Goal: Task Accomplishment & Management: Manage account settings

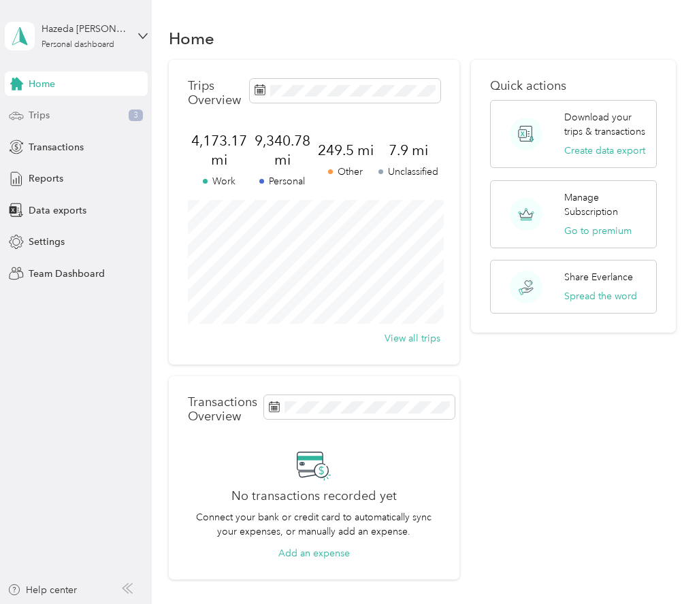
click at [49, 110] on span "Trips" at bounding box center [39, 115] width 21 height 14
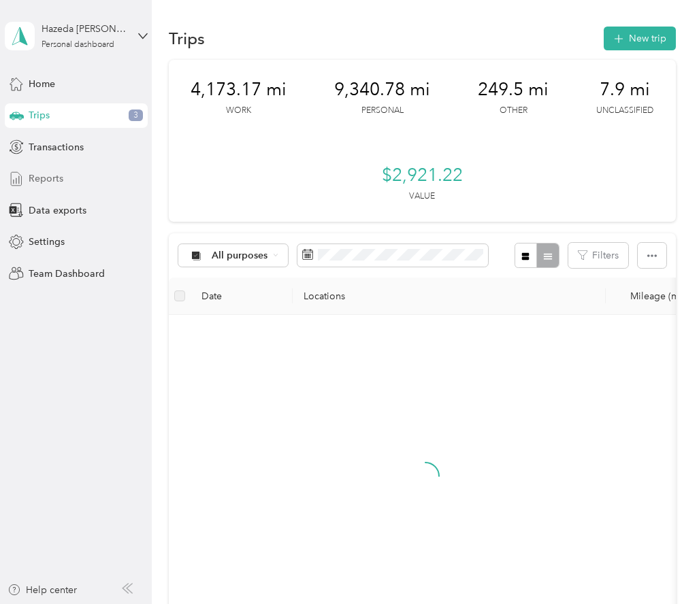
click at [57, 174] on span "Reports" at bounding box center [46, 179] width 35 height 14
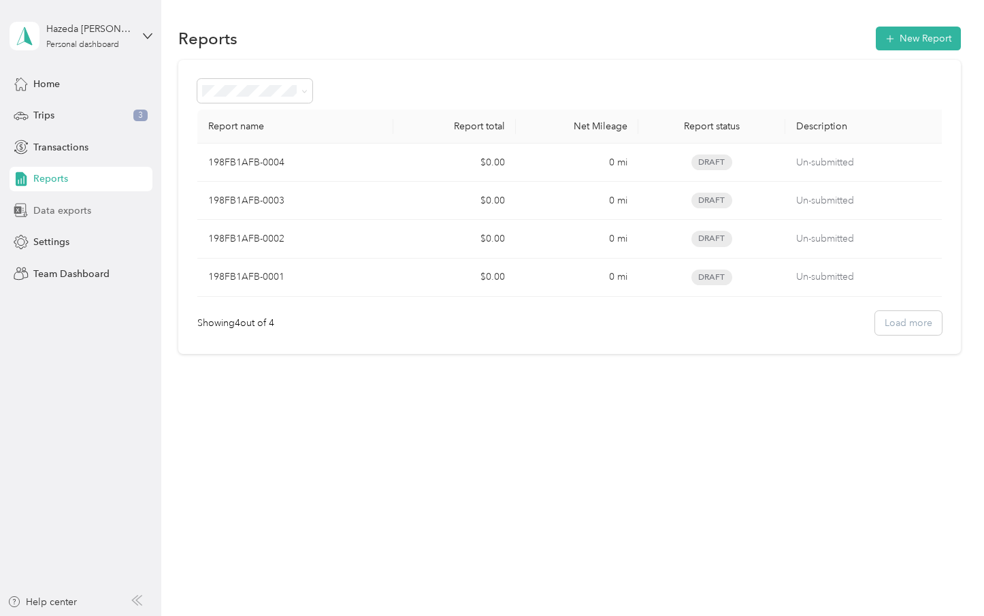
click at [52, 208] on span "Data exports" at bounding box center [62, 210] width 58 height 14
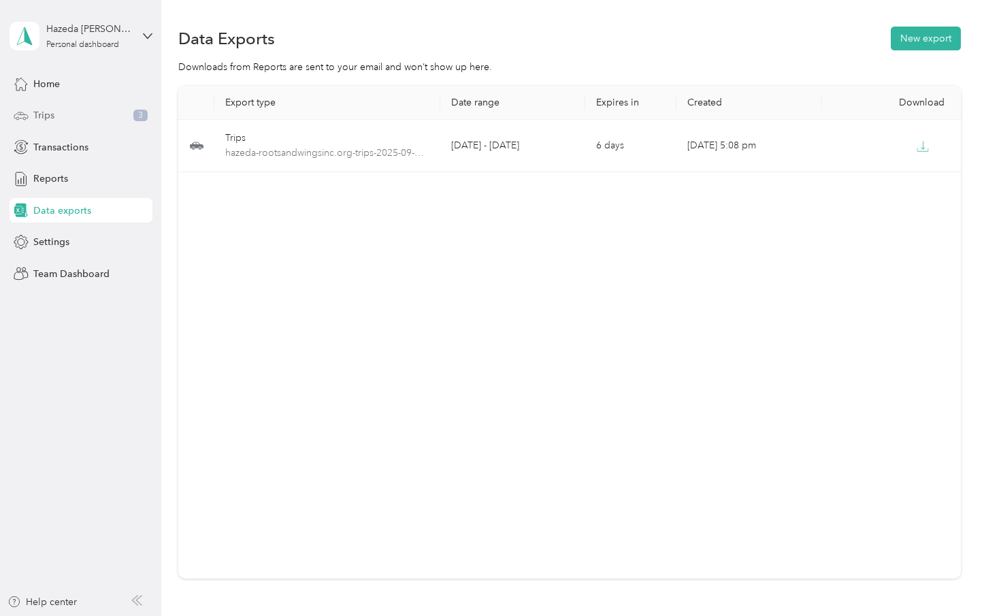
click at [40, 119] on span "Trips" at bounding box center [43, 115] width 21 height 14
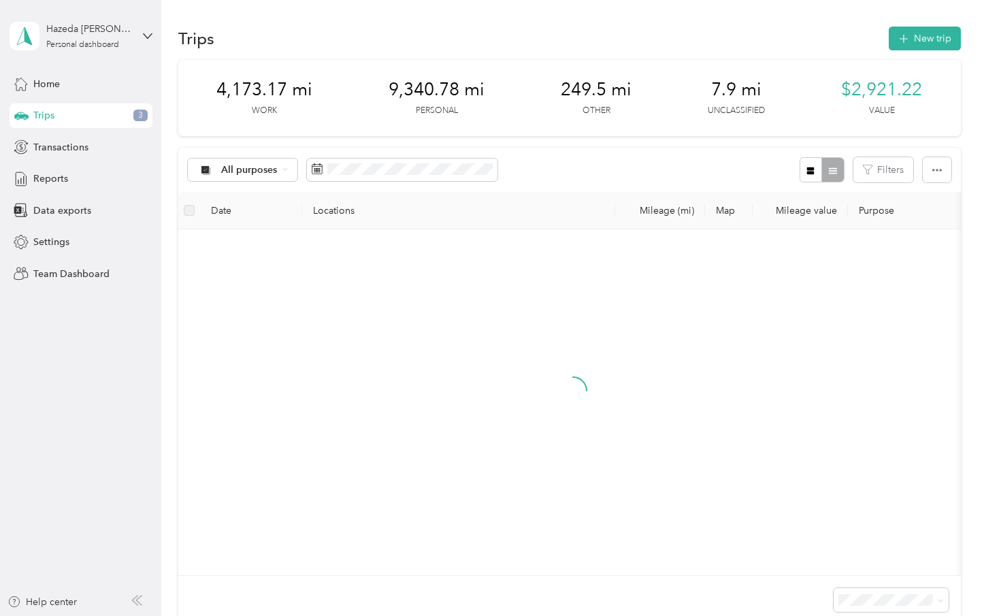
click at [353, 182] on div "All purposes" at bounding box center [343, 169] width 310 height 25
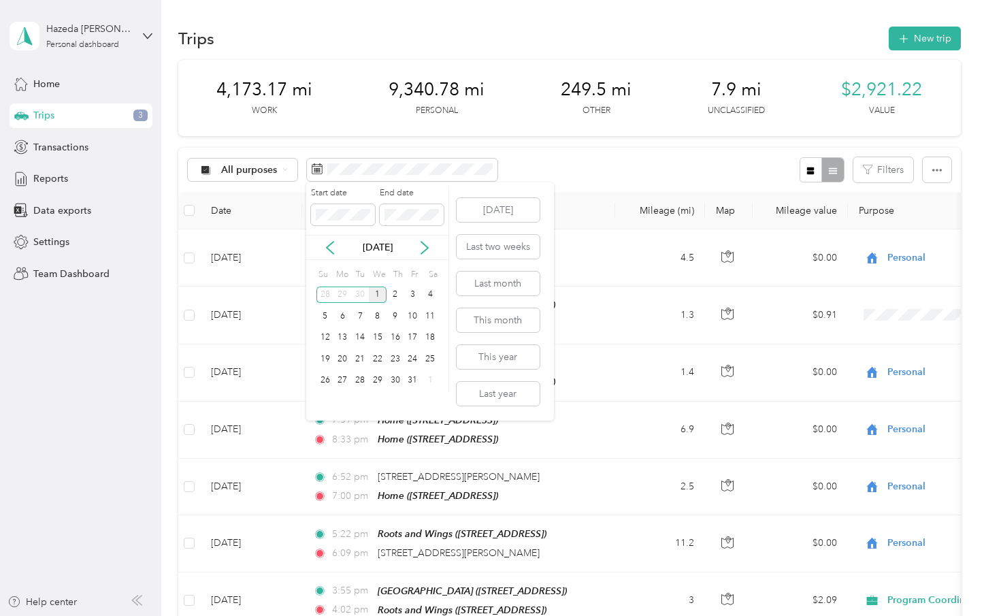
click at [335, 229] on div "Start date End date" at bounding box center [377, 211] width 142 height 48
click at [334, 245] on icon at bounding box center [330, 248] width 14 height 14
click at [346, 296] on div "1" at bounding box center [343, 295] width 18 height 17
click at [361, 375] on div "30" at bounding box center [360, 380] width 18 height 17
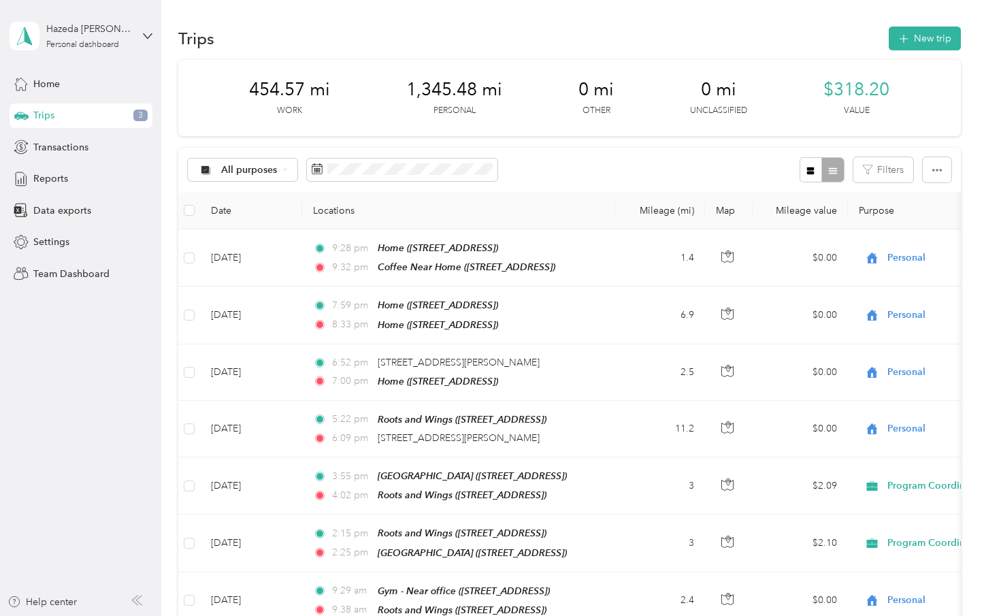
click at [698, 169] on div at bounding box center [822, 169] width 44 height 25
click at [698, 170] on icon "button" at bounding box center [811, 171] width 10 height 10
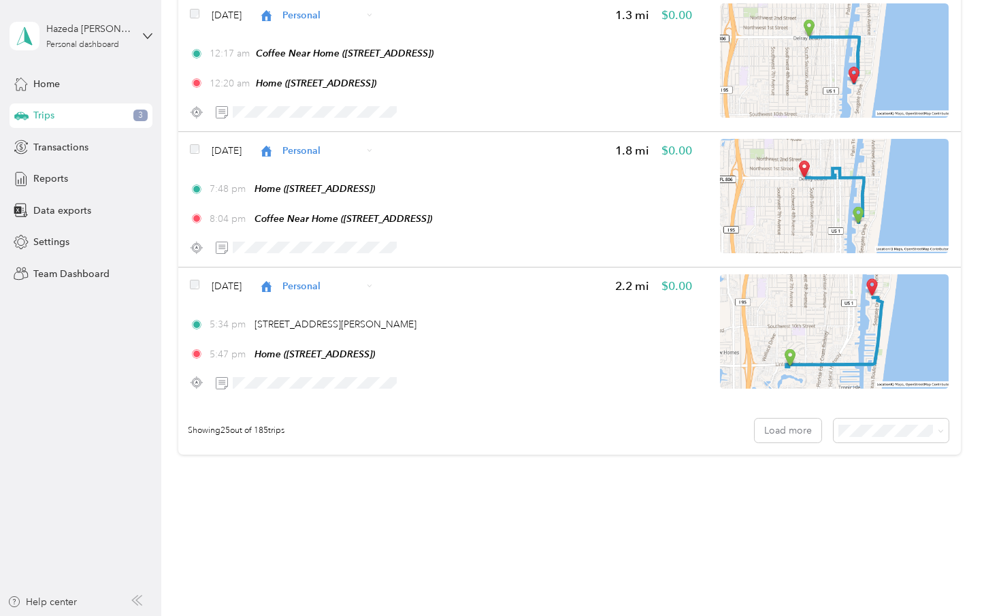
scroll to position [3214, 0]
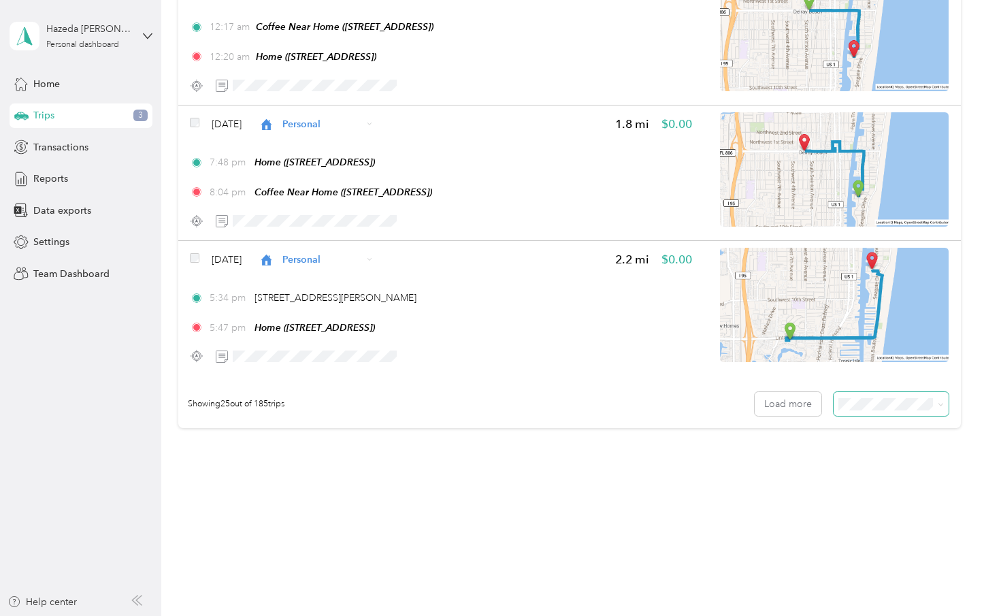
click at [698, 394] on span at bounding box center [892, 404] width 116 height 24
click at [698, 482] on body "Hazeda Magsayo Personal dashboard Home Trips 3 Transactions Reports Data export…" at bounding box center [488, 308] width 977 height 616
click at [698, 471] on span "100 per load" at bounding box center [878, 477] width 56 height 12
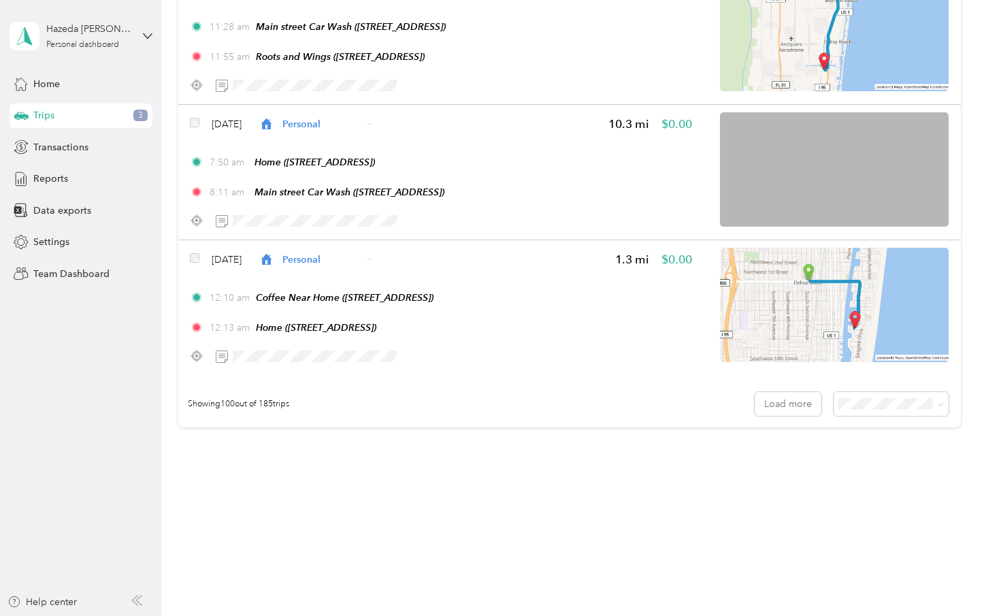
scroll to position [13412, 0]
click at [698, 412] on button "Load more" at bounding box center [788, 404] width 67 height 24
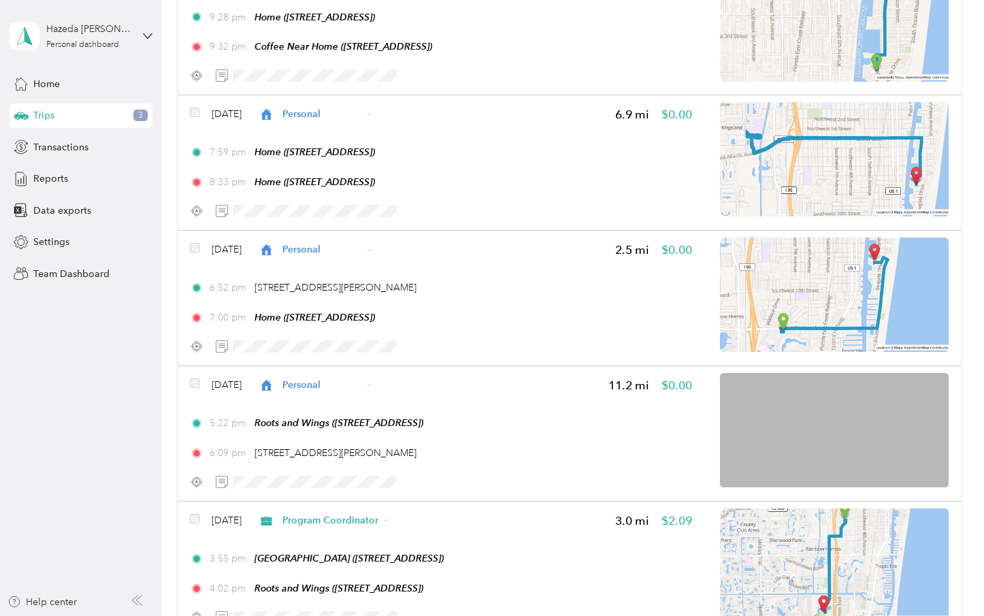
scroll to position [0, 0]
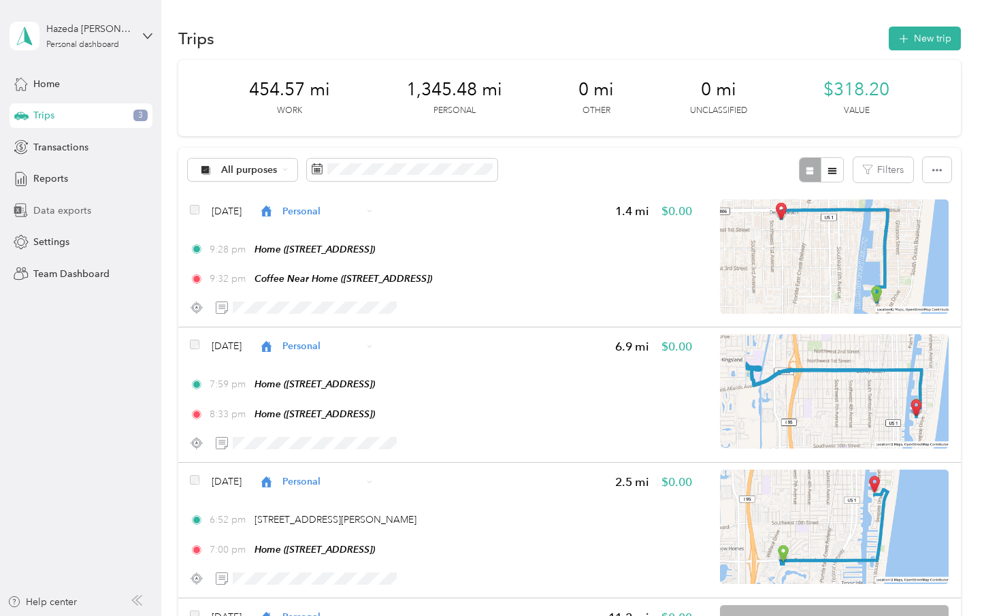
click at [94, 198] on div "Data exports" at bounding box center [81, 210] width 143 height 25
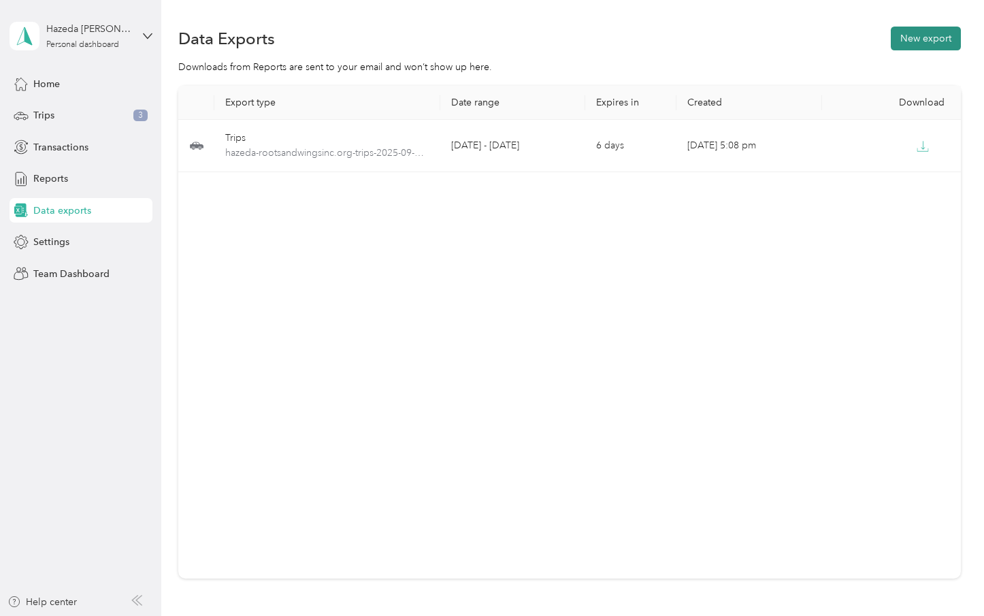
click at [698, 31] on button "New export" at bounding box center [926, 39] width 70 height 24
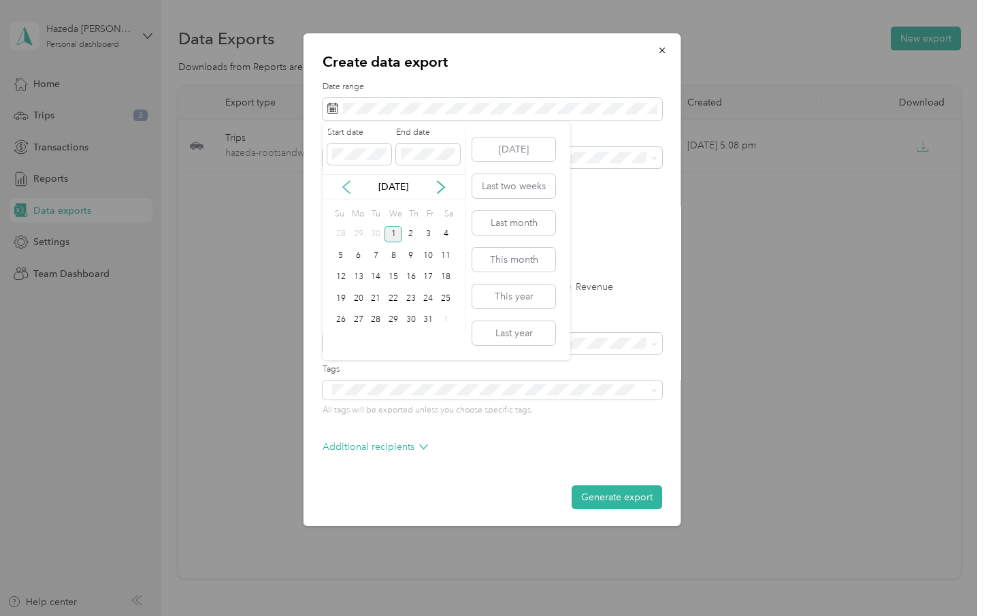
click at [350, 192] on icon at bounding box center [347, 187] width 14 height 14
click at [365, 231] on div "1" at bounding box center [359, 234] width 18 height 17
click at [378, 321] on div "30" at bounding box center [376, 320] width 18 height 17
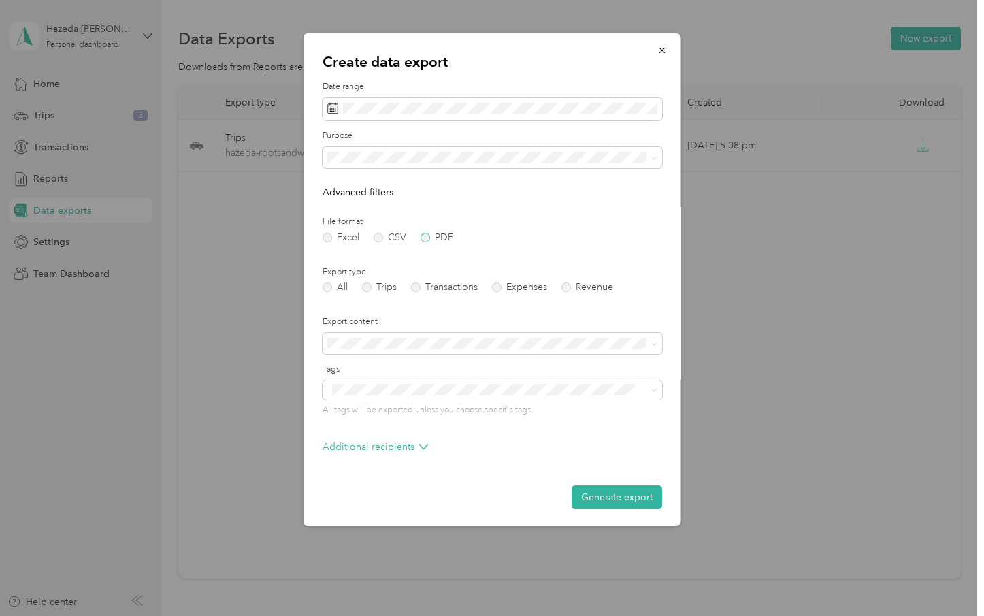
click at [423, 238] on label "PDF" at bounding box center [437, 238] width 33 height 10
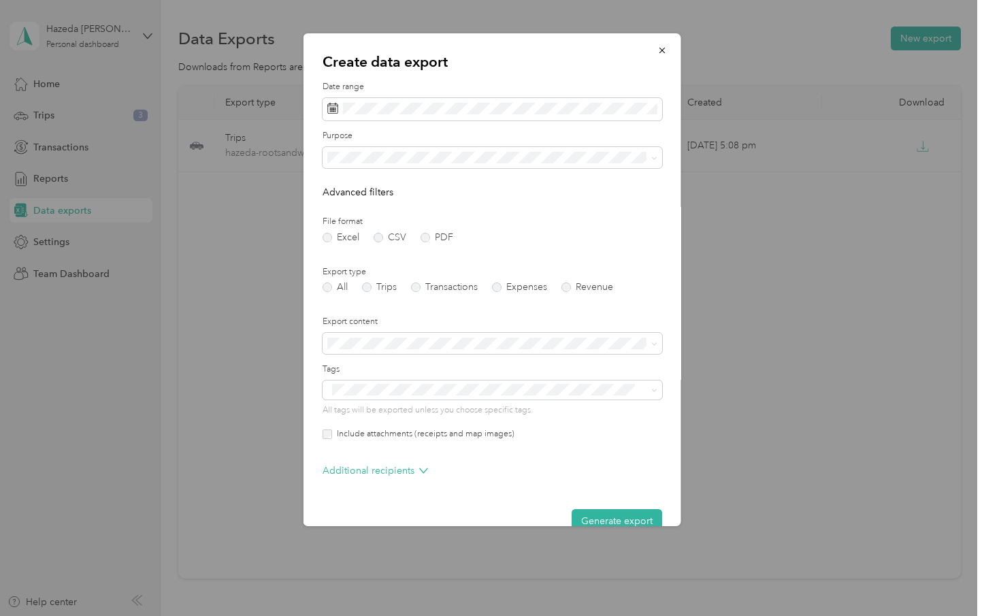
click at [385, 278] on div "Export type All Trips Transactions Expenses Revenue" at bounding box center [493, 279] width 340 height 27
click at [384, 286] on label "Trips" at bounding box center [379, 287] width 35 height 10
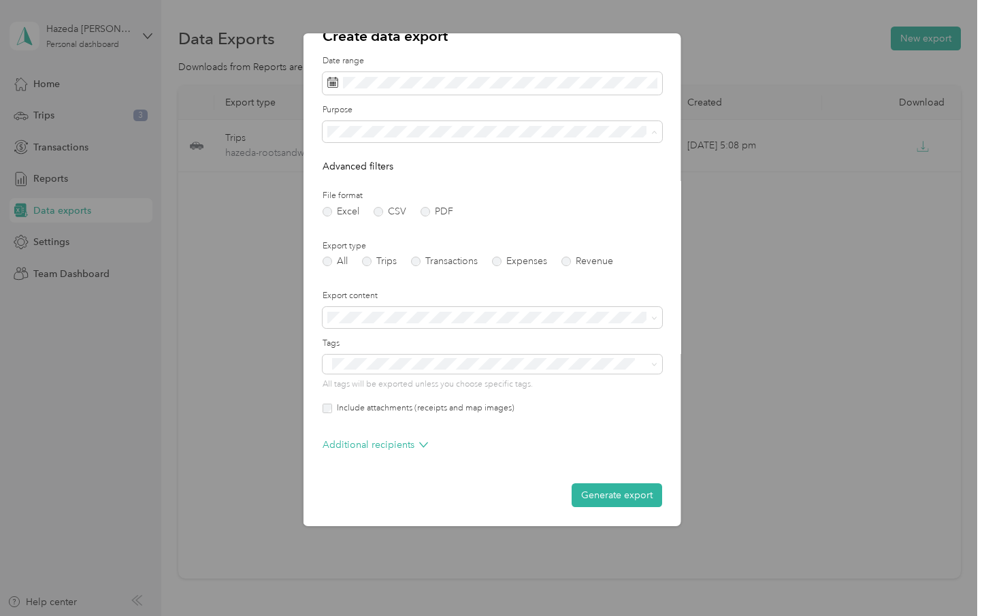
click at [455, 221] on div "Program Coordinator" at bounding box center [492, 227] width 321 height 14
click at [626, 495] on button "Generate export" at bounding box center [617, 495] width 91 height 24
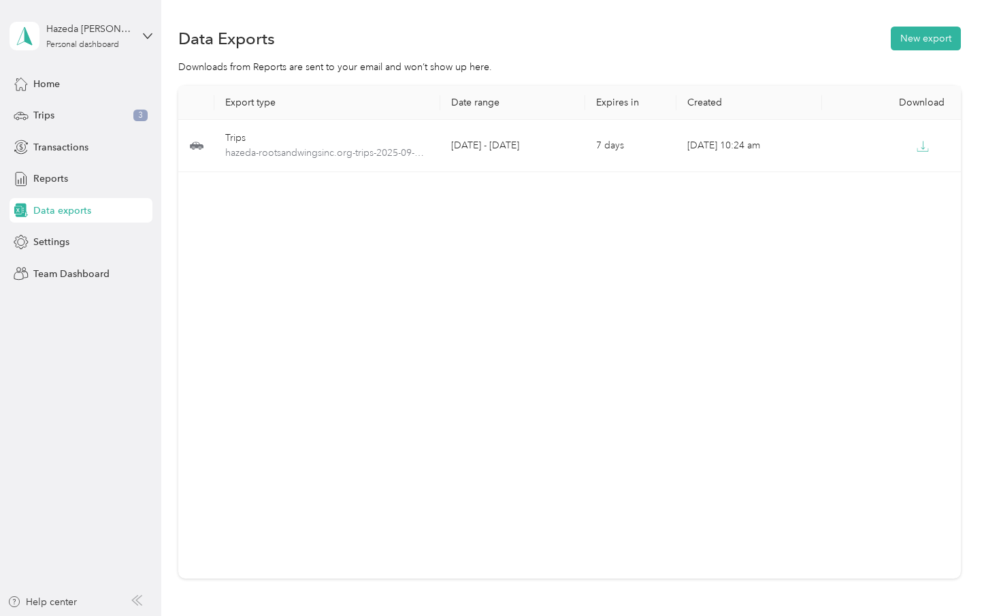
click at [591, 244] on div "Export type Date range Expires in Created Download Trips hazeda-rootsandwingsin…" at bounding box center [569, 332] width 783 height 493
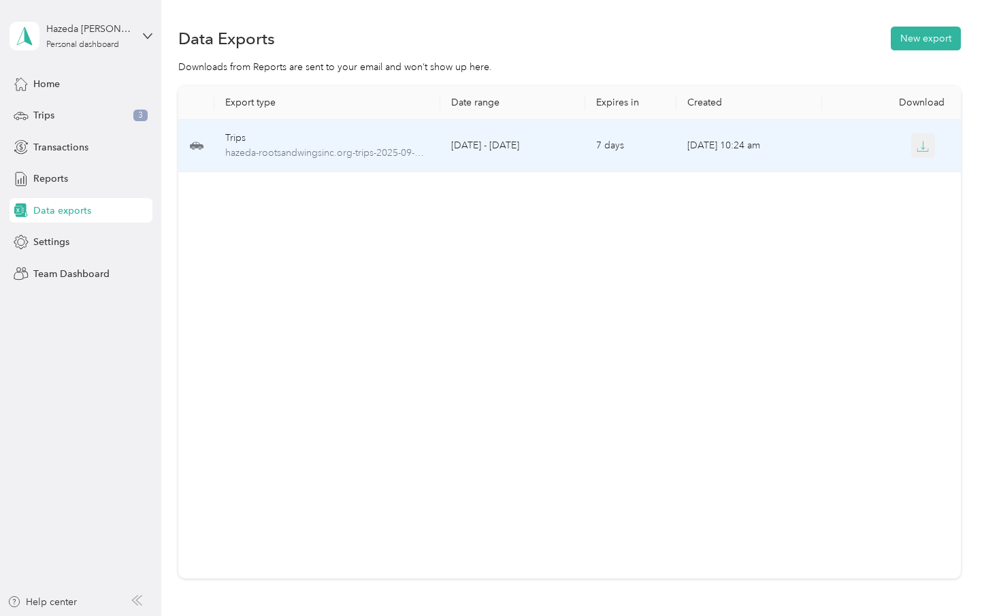
click at [933, 142] on button "button" at bounding box center [923, 145] width 25 height 25
